Goal: Transaction & Acquisition: Purchase product/service

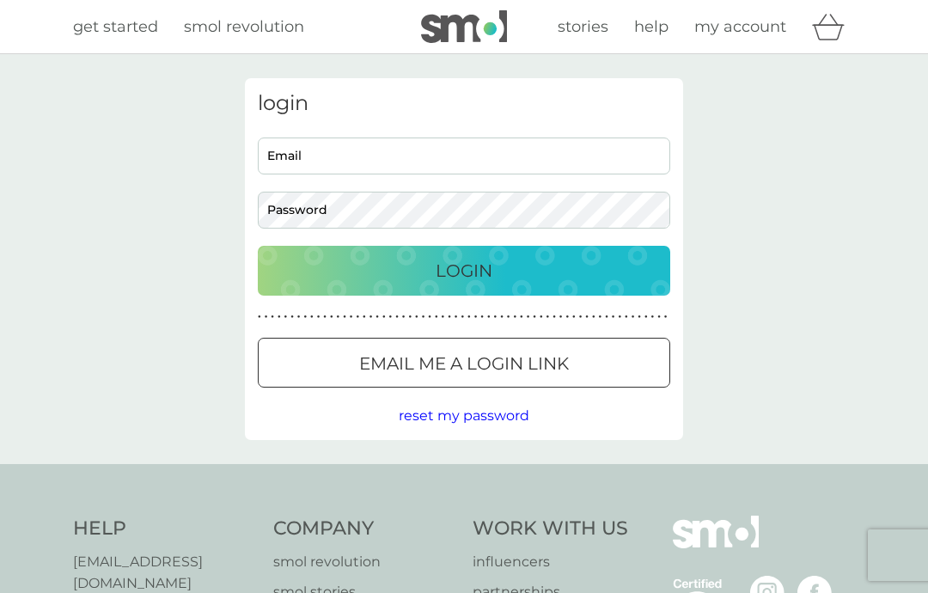
click at [311, 159] on input "Email" at bounding box center [464, 155] width 412 height 37
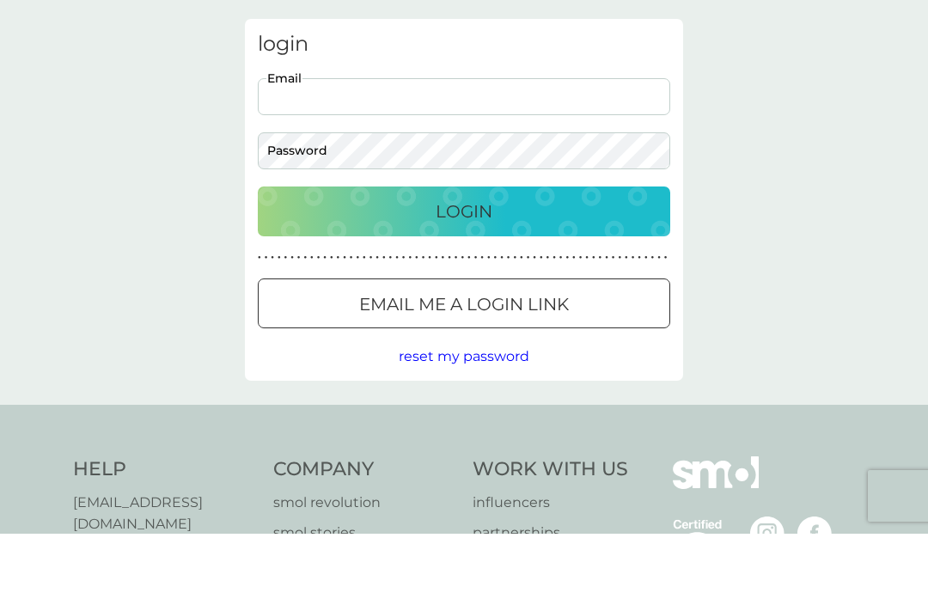
type input "braveandmumpe@hotmail.com"
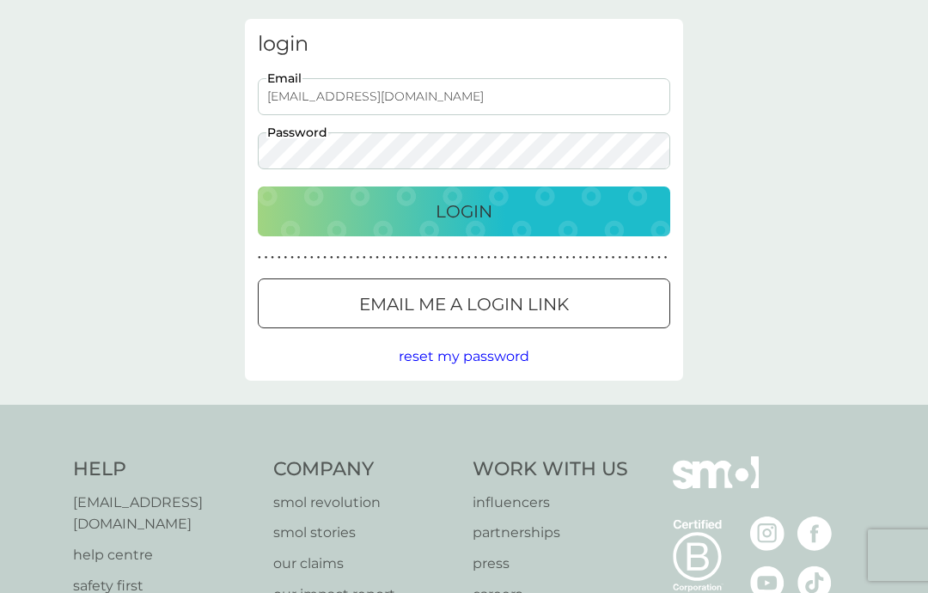
click at [542, 212] on div "Login" at bounding box center [464, 211] width 378 height 27
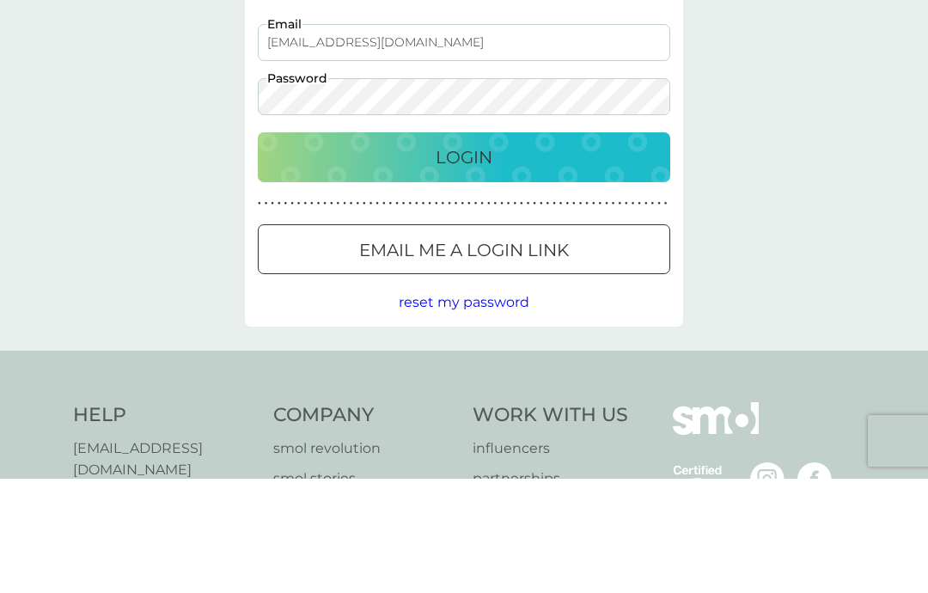
click at [464, 247] on button "Login" at bounding box center [464, 272] width 412 height 50
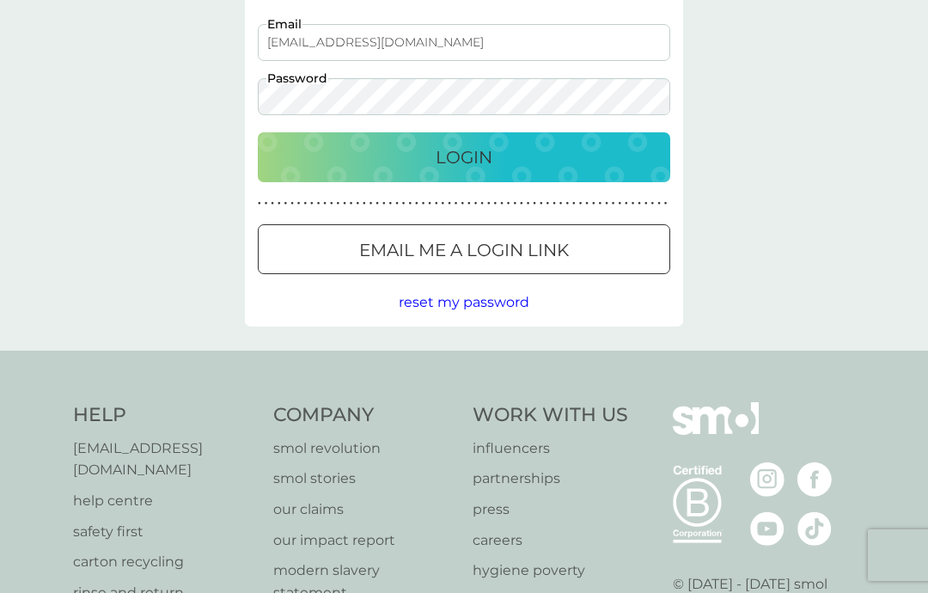
click at [296, 164] on div "Login" at bounding box center [464, 157] width 378 height 27
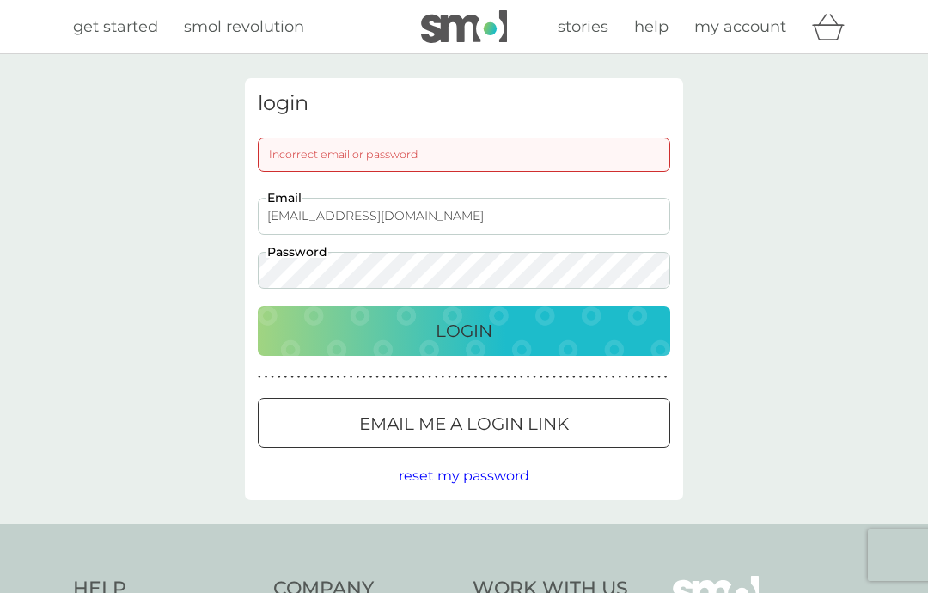
scroll to position [3, 0]
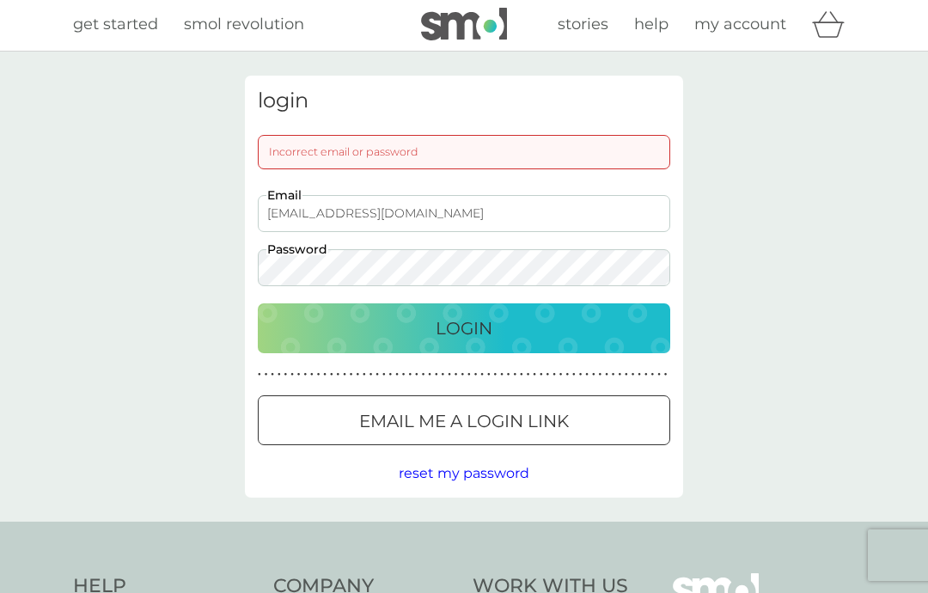
click at [283, 420] on div "Email me a login link" at bounding box center [464, 420] width 411 height 27
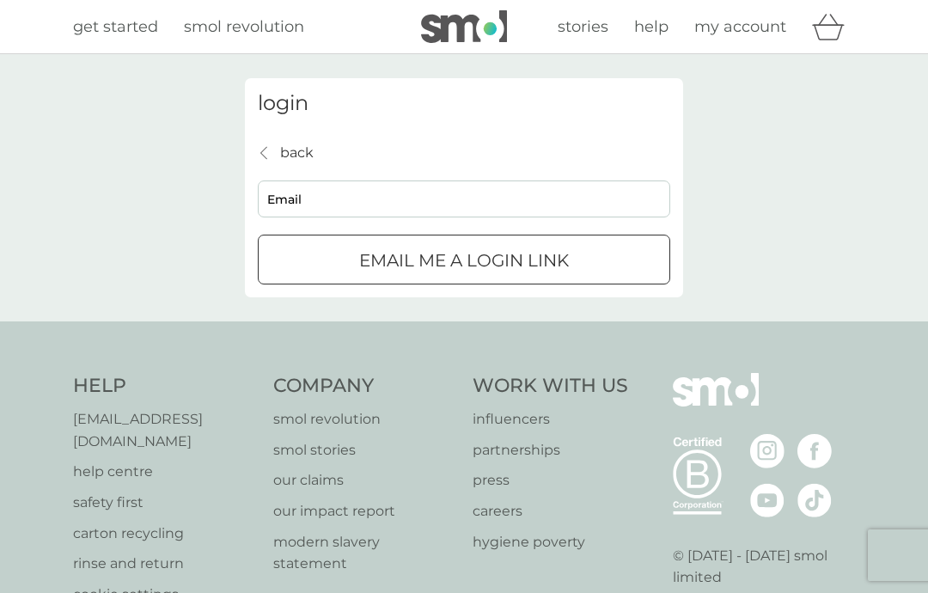
click at [327, 192] on input "Email" at bounding box center [464, 198] width 412 height 37
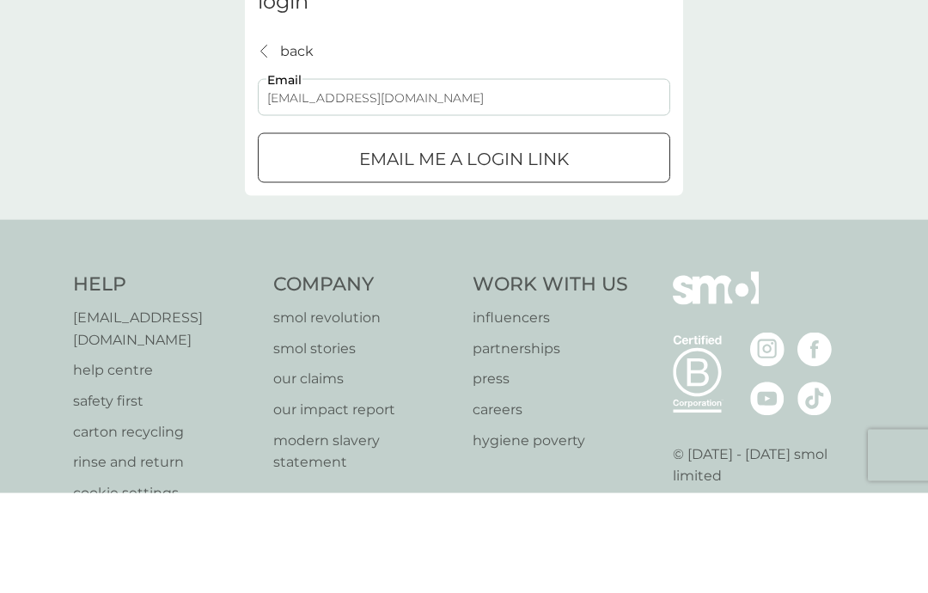
type input "braveandmumpe@hotmail.com"
click at [294, 245] on div "Email me a login link" at bounding box center [464, 258] width 411 height 27
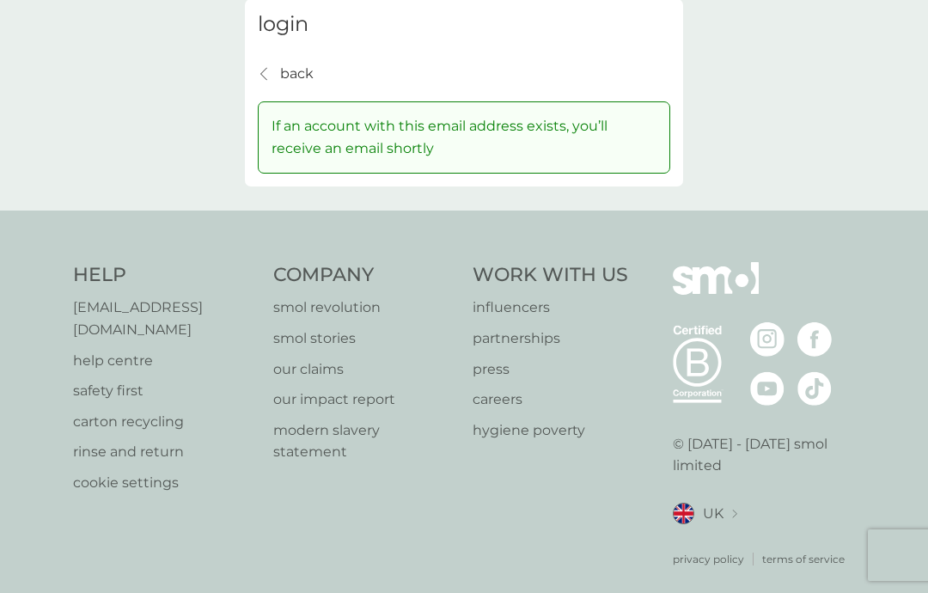
scroll to position [0, 0]
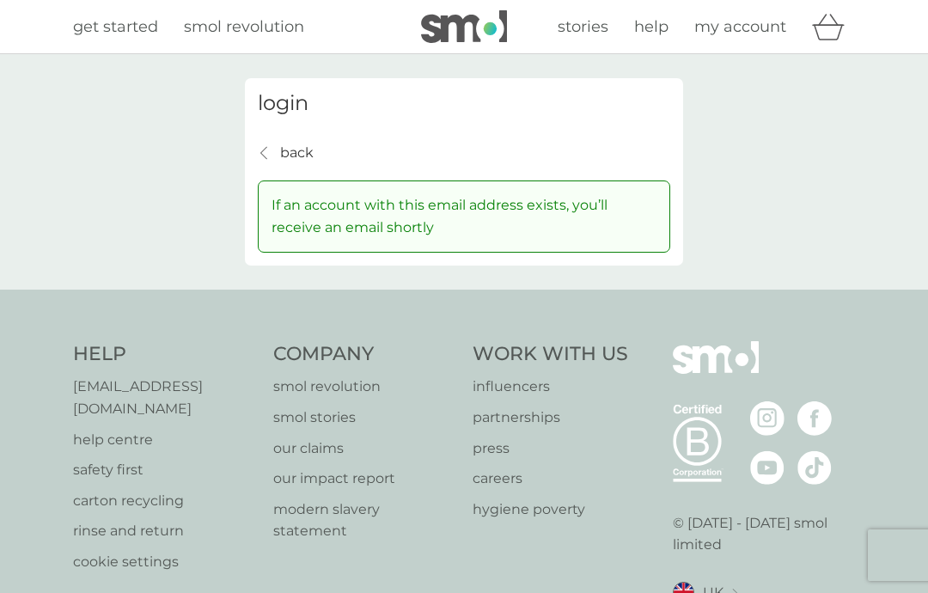
click at [300, 158] on p "back" at bounding box center [297, 153] width 34 height 22
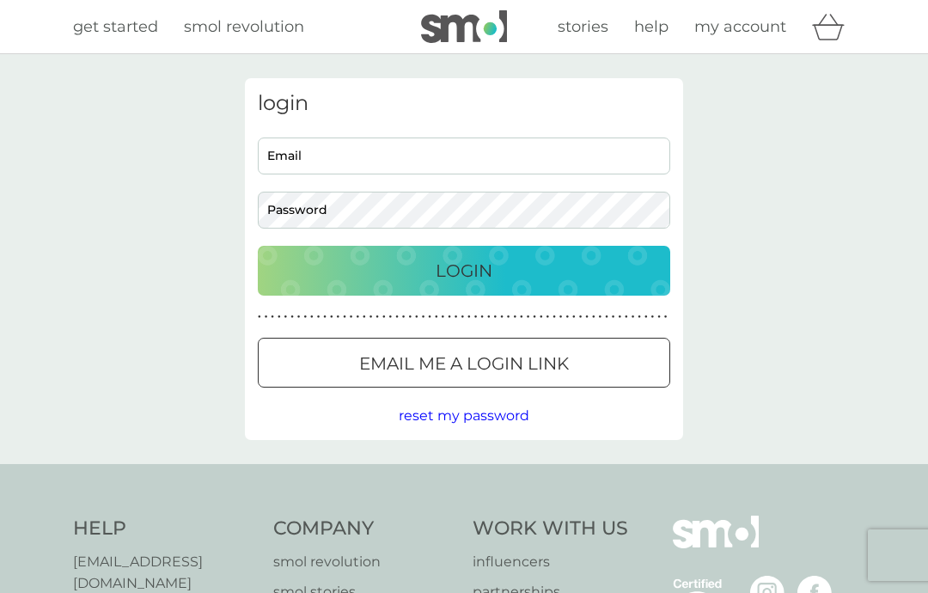
click at [283, 167] on input "Email" at bounding box center [464, 155] width 412 height 37
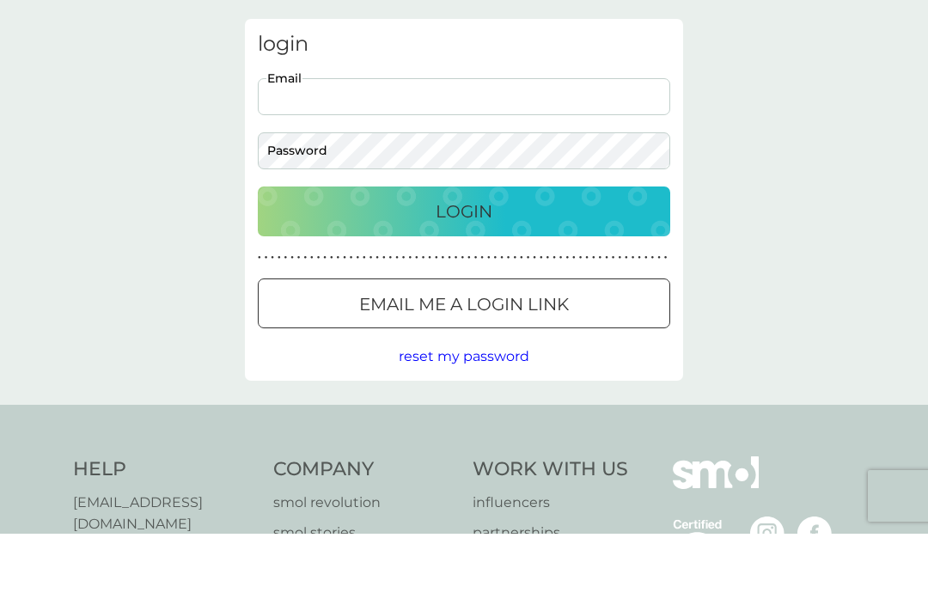
type input "braveandmumpe@hotmail.com"
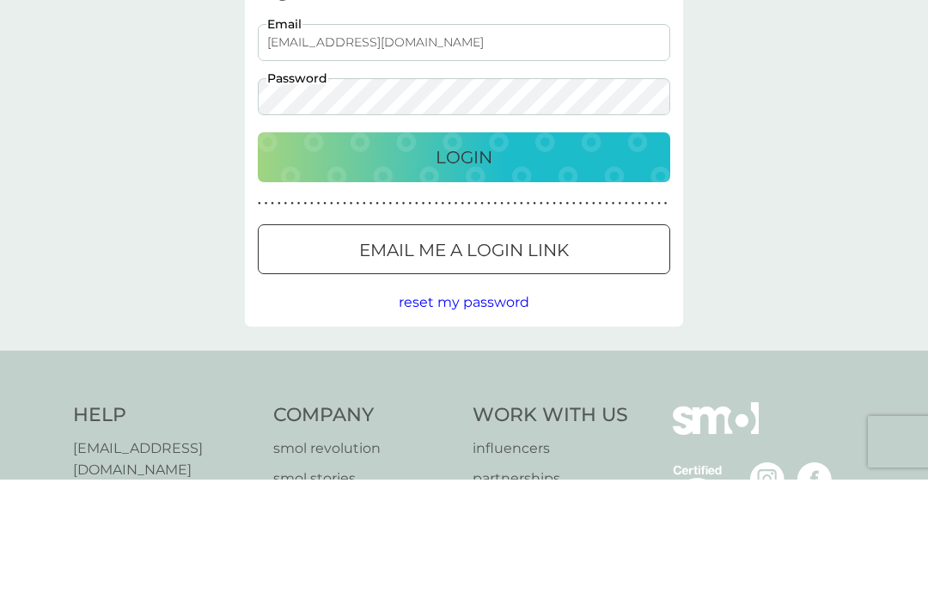
click at [595, 257] on div "Login" at bounding box center [464, 270] width 378 height 27
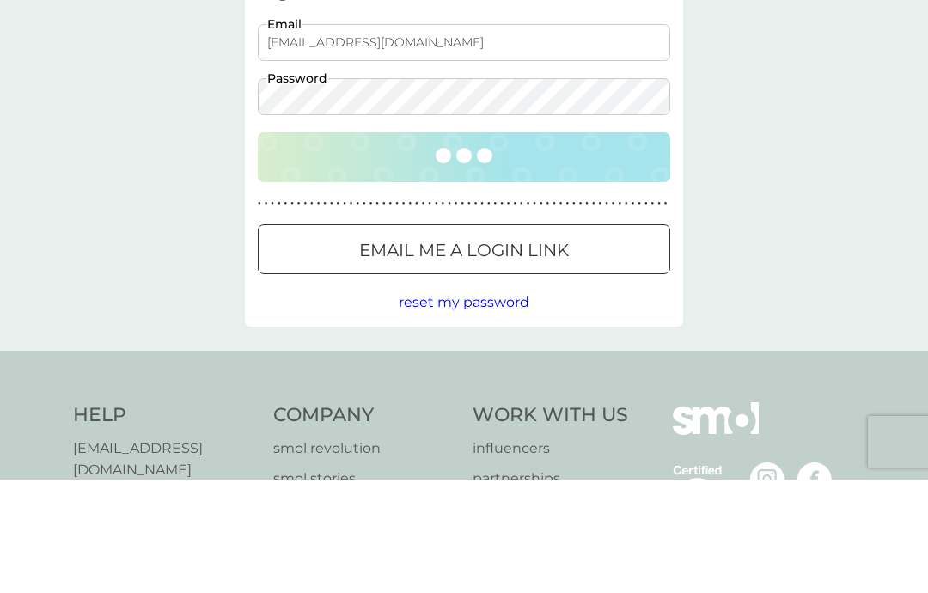
scroll to position [113, 0]
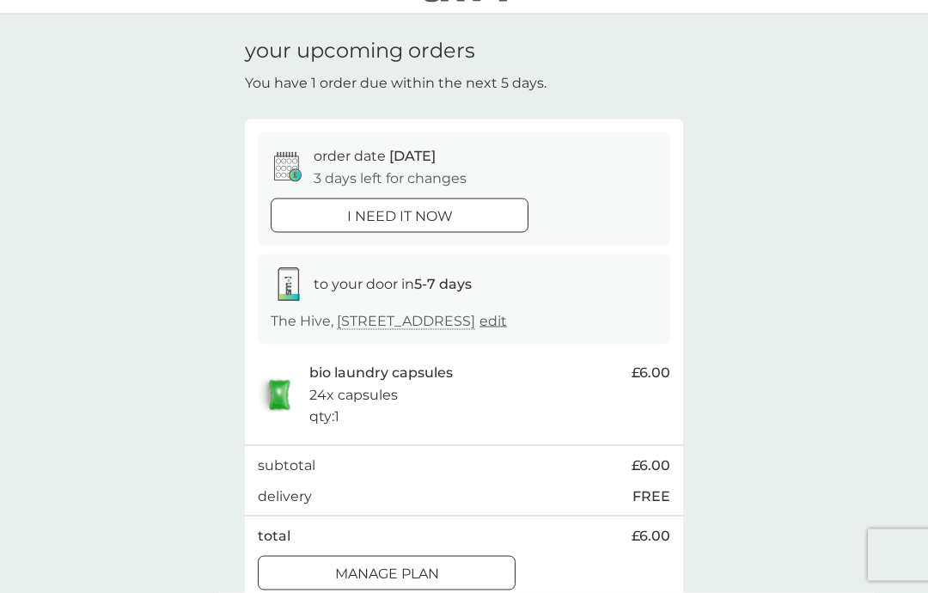
scroll to position [41, 0]
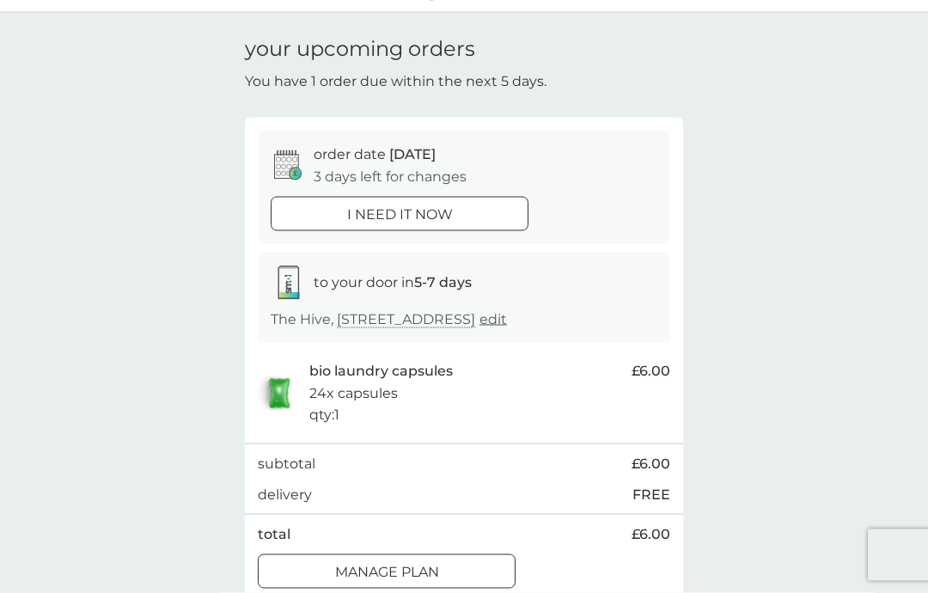
click at [290, 210] on div "i need it now" at bounding box center [400, 215] width 256 height 22
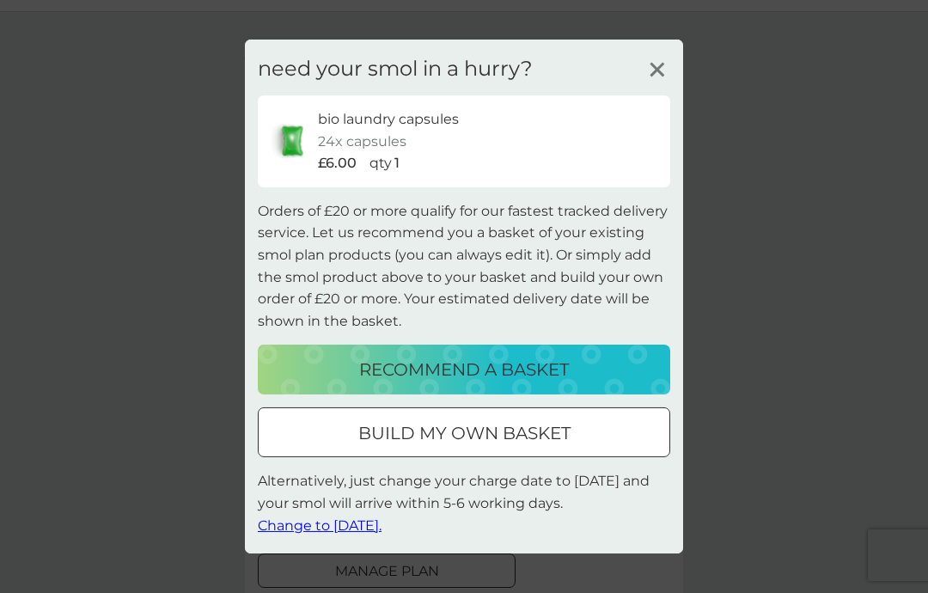
click at [325, 153] on p "24x capsules" at bounding box center [362, 142] width 89 height 22
click at [317, 447] on div "build my own basket" at bounding box center [464, 432] width 411 height 27
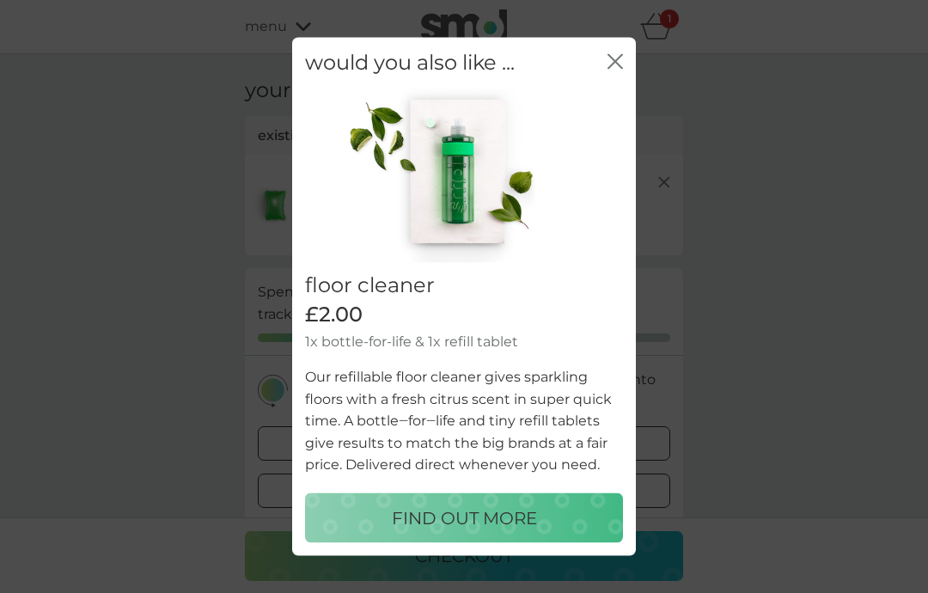
click at [614, 64] on icon "close" at bounding box center [611, 62] width 7 height 14
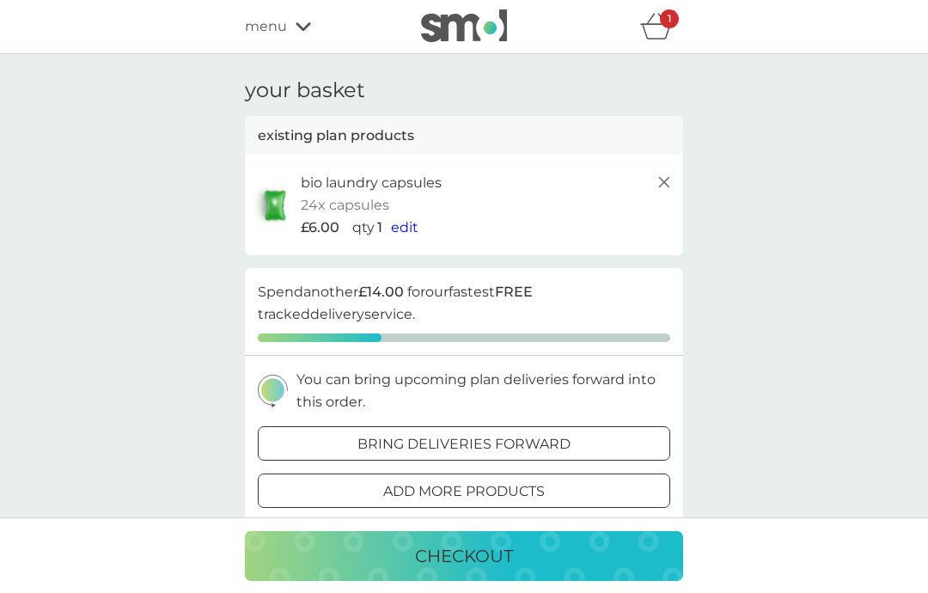
click at [406, 224] on span "edit" at bounding box center [404, 227] width 27 height 16
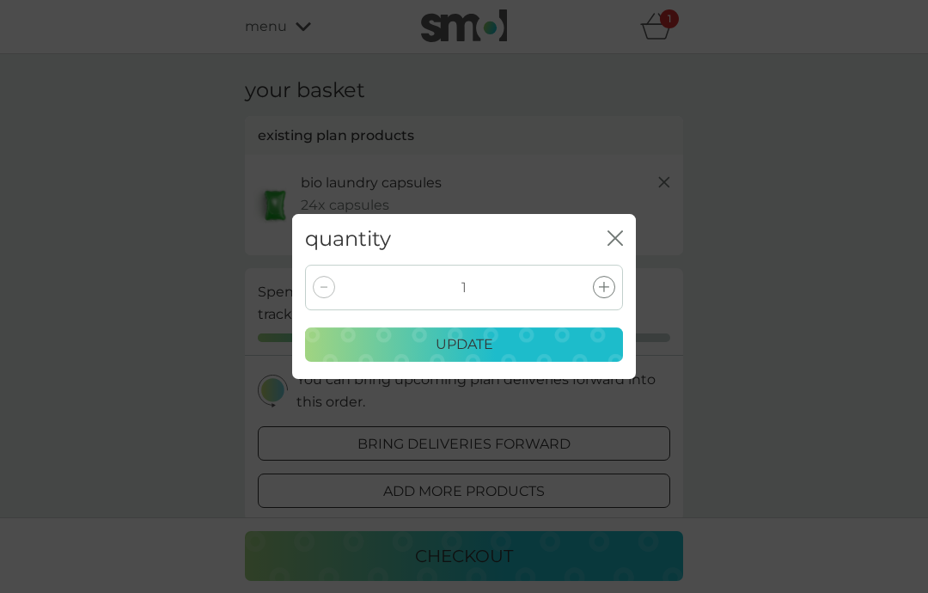
click at [603, 286] on icon at bounding box center [604, 287] width 10 height 10
click at [520, 346] on div "update" at bounding box center [464, 344] width 296 height 22
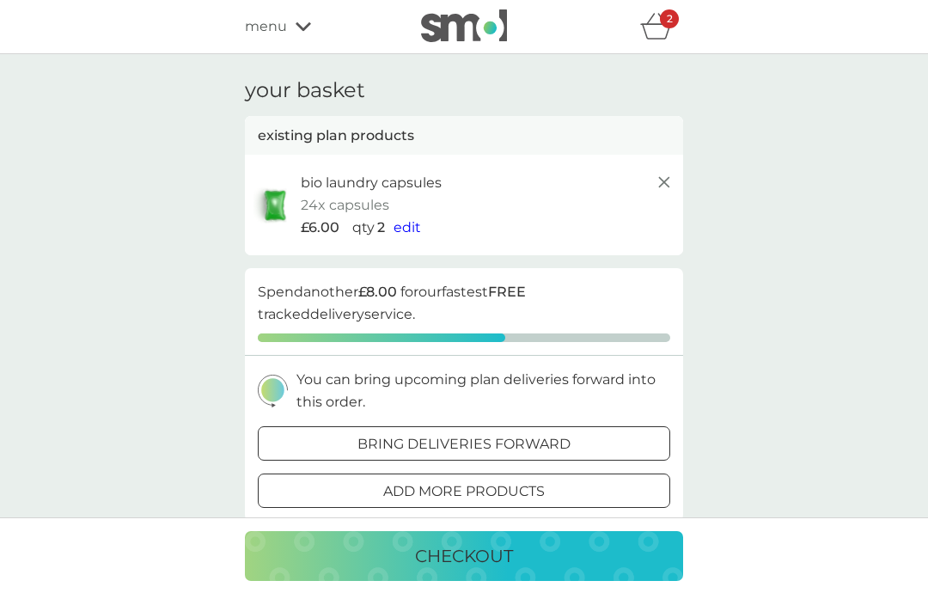
click at [281, 25] on span "menu" at bounding box center [266, 26] width 42 height 22
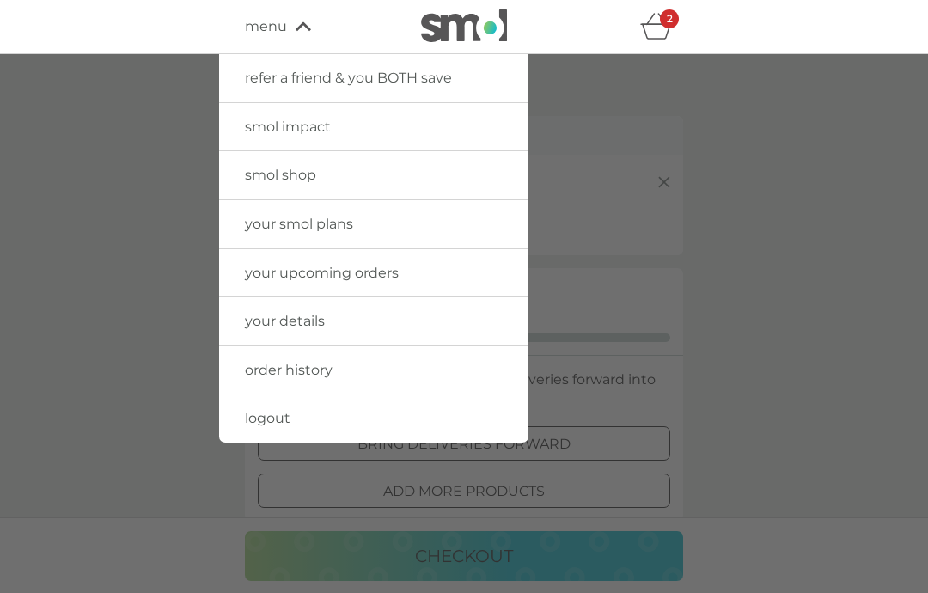
click at [351, 167] on link "smol shop" at bounding box center [373, 175] width 309 height 48
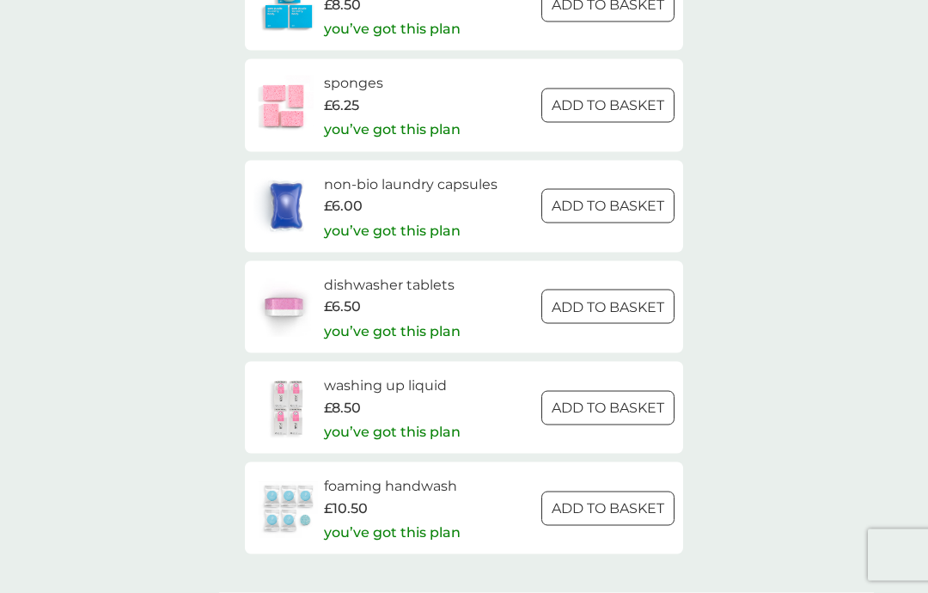
scroll to position [2440, 0]
click at [413, 497] on div "£10.50" at bounding box center [392, 508] width 137 height 22
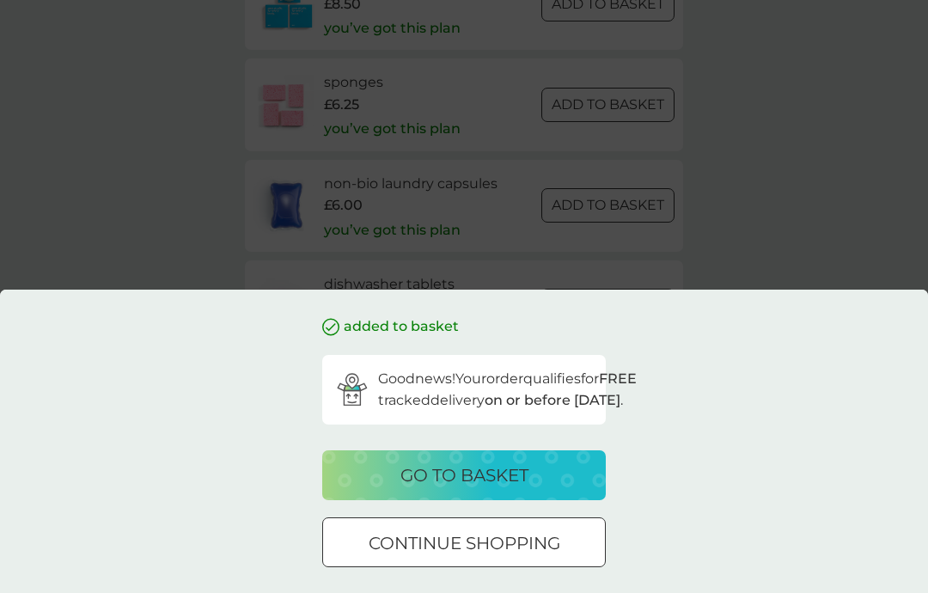
click at [516, 557] on p "continue shopping" at bounding box center [465, 542] width 192 height 27
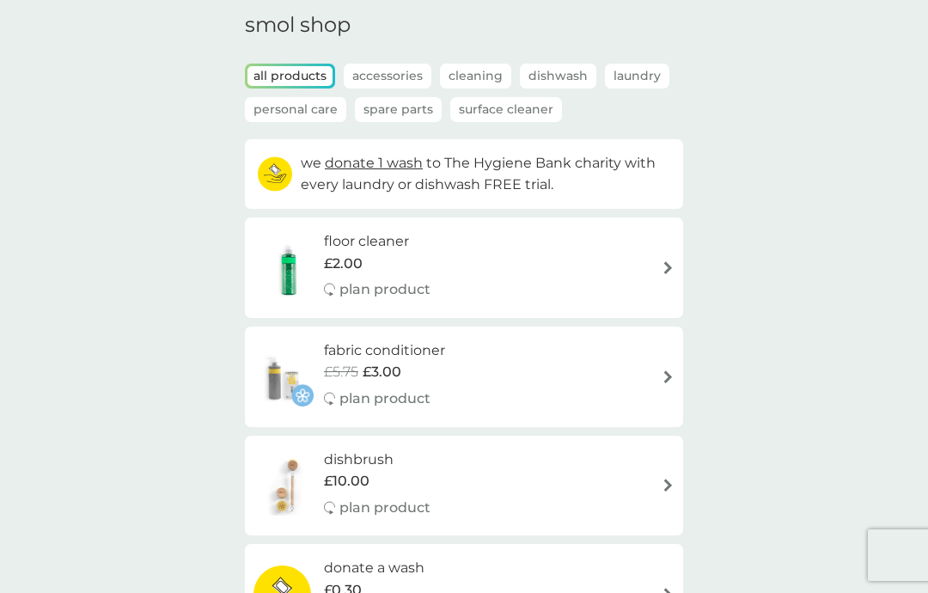
scroll to position [0, 0]
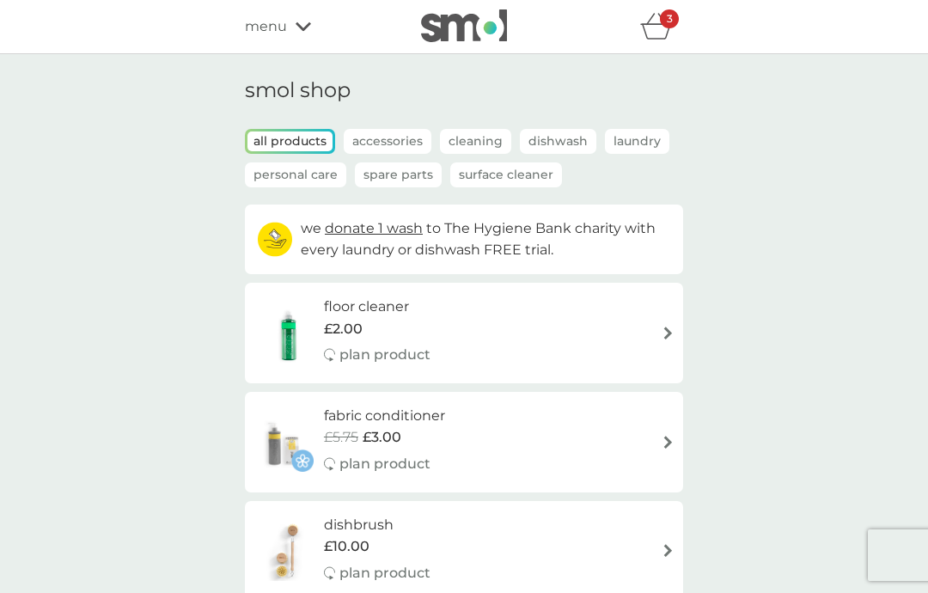
click at [421, 169] on p "Spare Parts" at bounding box center [398, 174] width 87 height 25
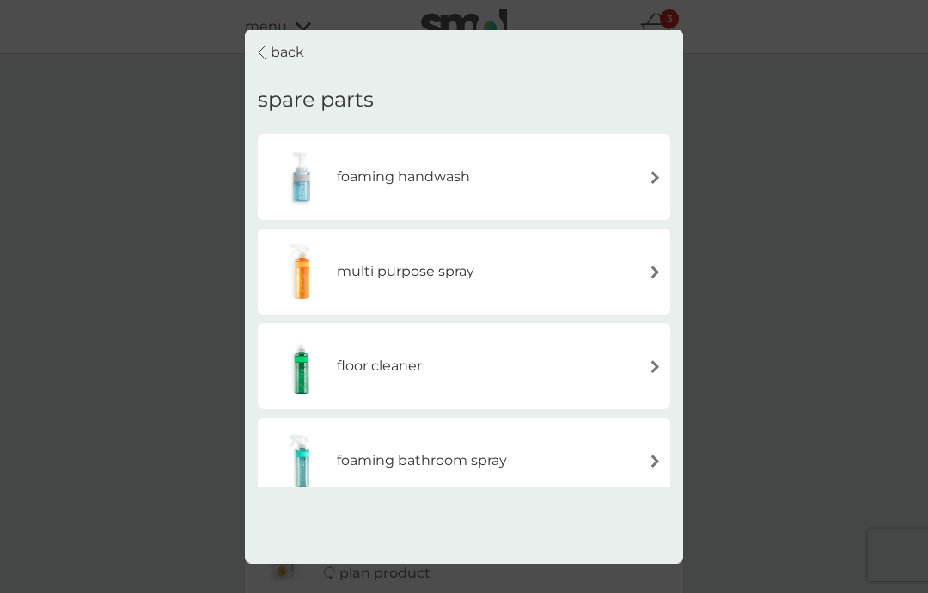
click at [573, 147] on div "foaming handwash" at bounding box center [463, 177] width 395 height 60
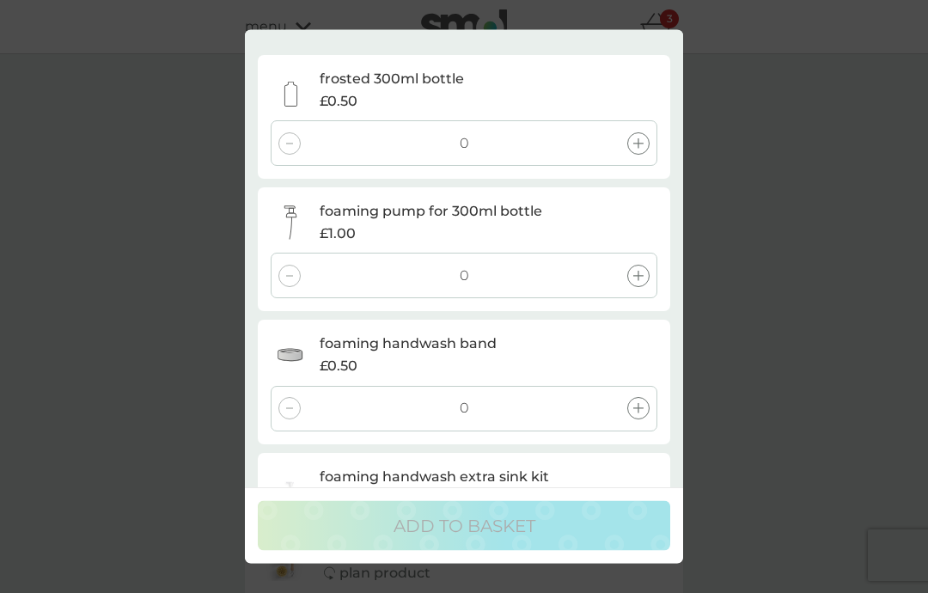
scroll to position [77, 0]
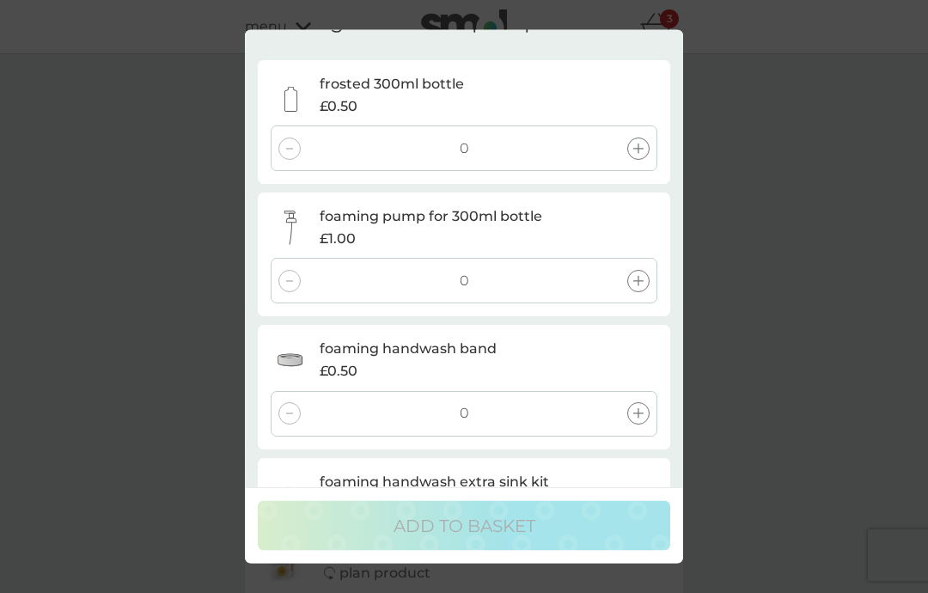
click at [640, 144] on icon at bounding box center [638, 149] width 10 height 10
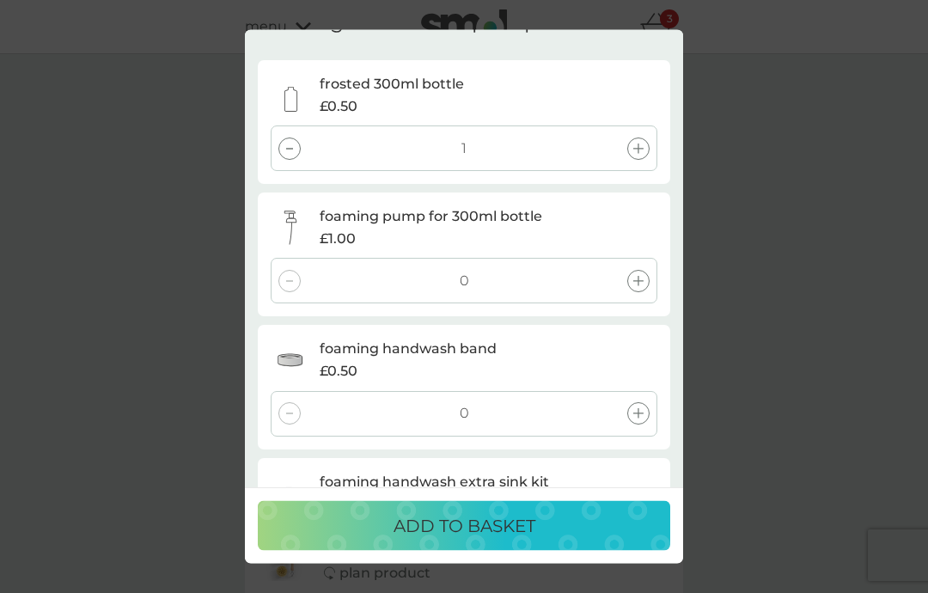
click at [641, 276] on icon at bounding box center [638, 281] width 10 height 10
click at [641, 403] on div at bounding box center [638, 414] width 22 height 22
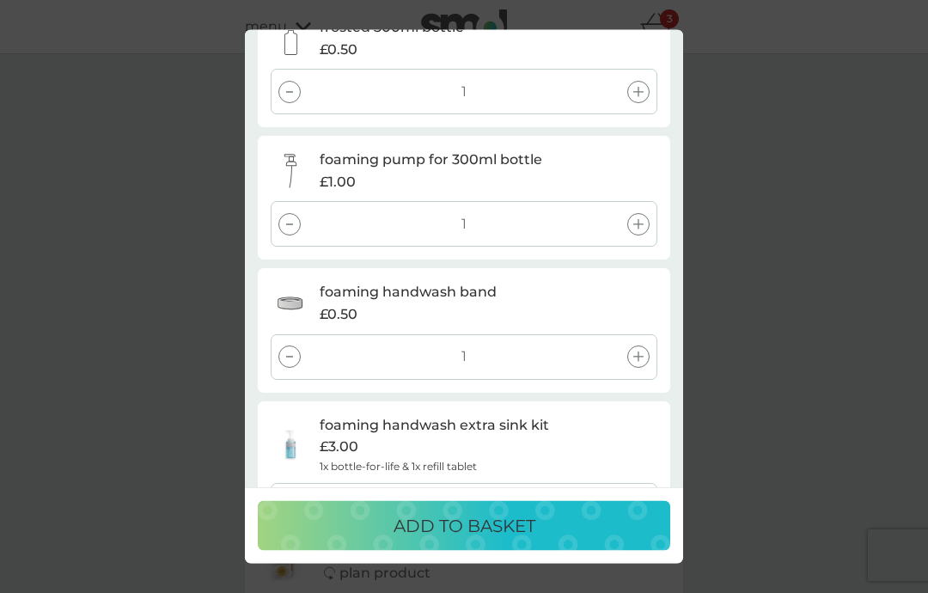
scroll to position [133, 0]
click at [625, 540] on div "ADD TO BASKET" at bounding box center [464, 525] width 378 height 27
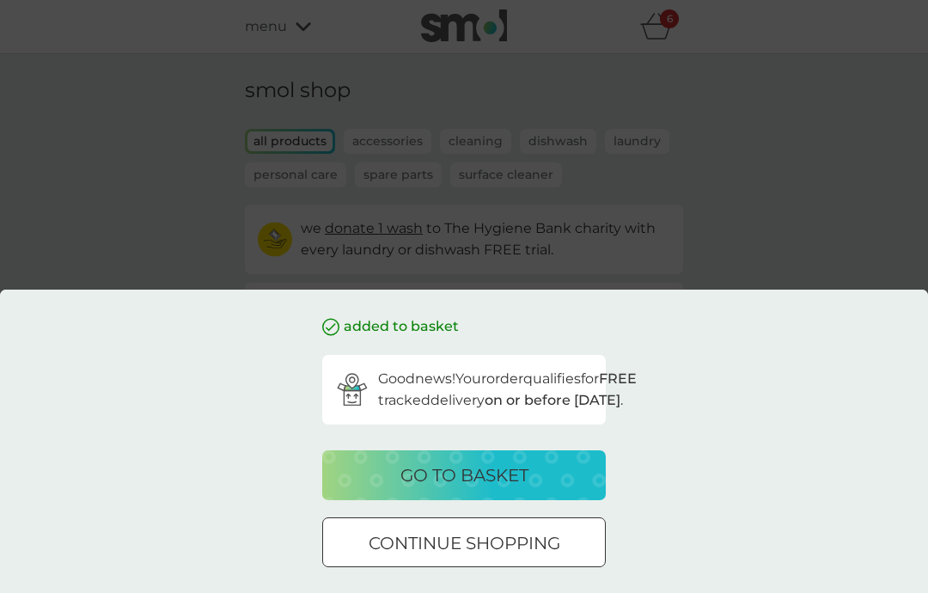
click at [341, 562] on button "continue shopping" at bounding box center [464, 542] width 284 height 50
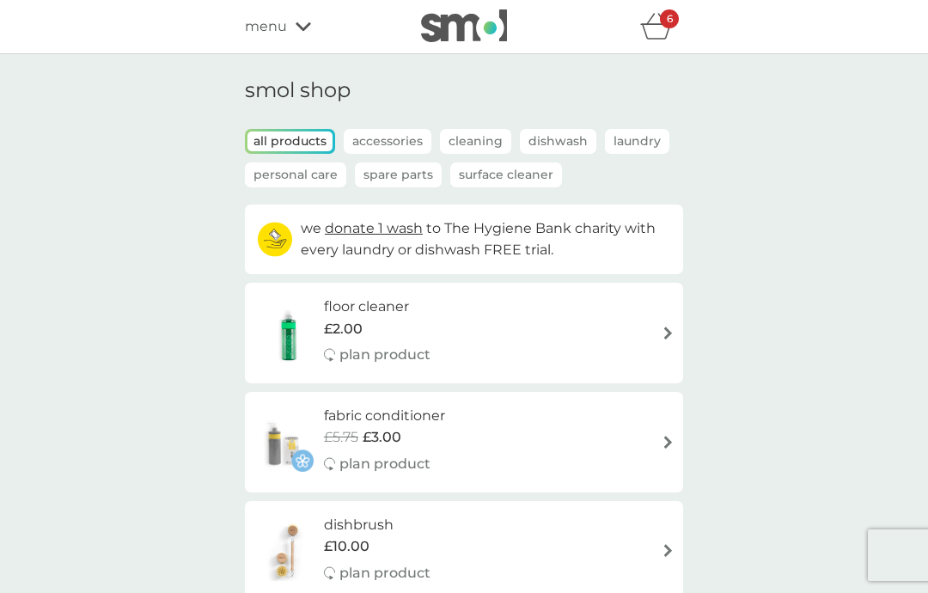
click at [672, 19] on p "6" at bounding box center [670, 19] width 6 height 0
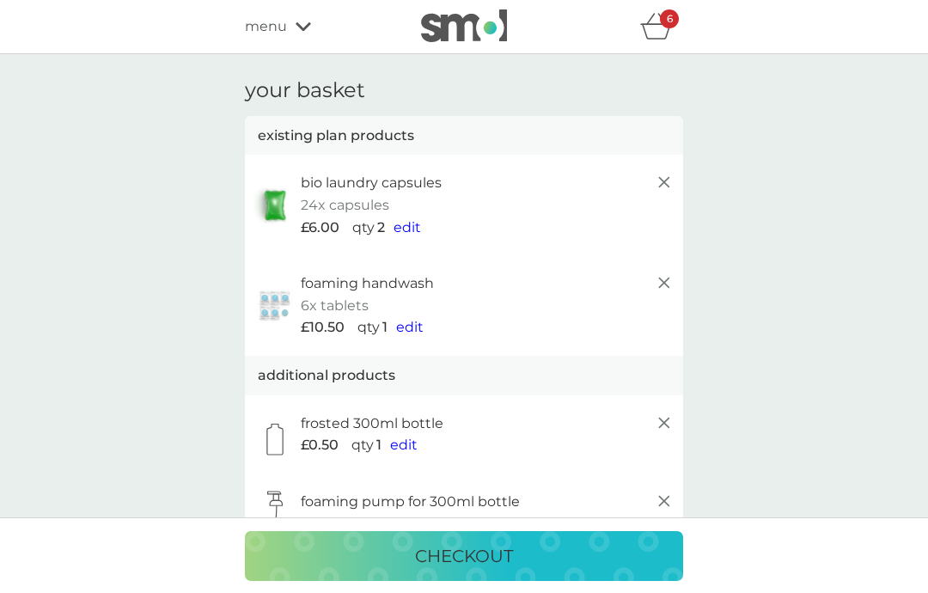
click at [316, 559] on div "checkout" at bounding box center [464, 555] width 404 height 27
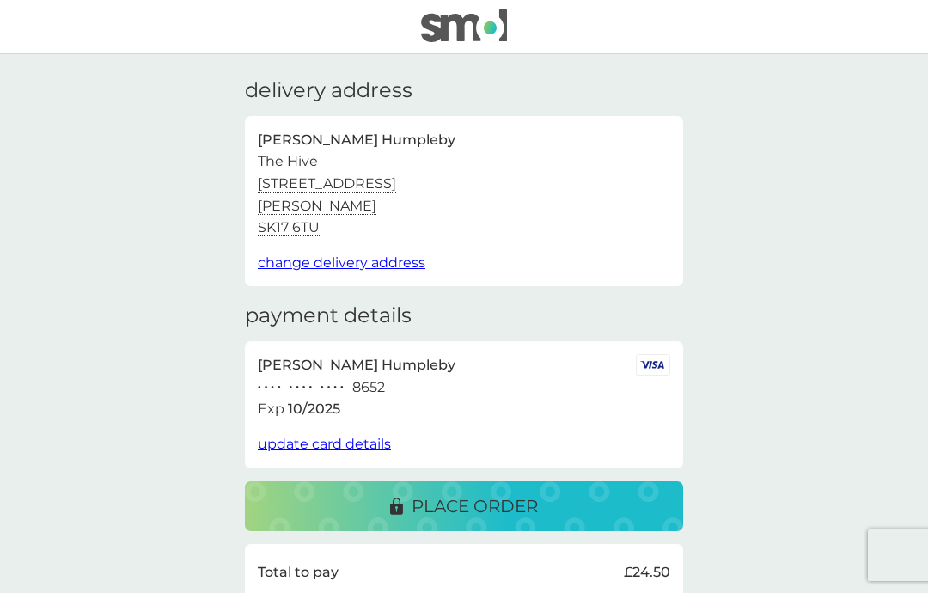
click at [331, 510] on div "place order" at bounding box center [464, 505] width 404 height 27
